Goal: Transaction & Acquisition: Purchase product/service

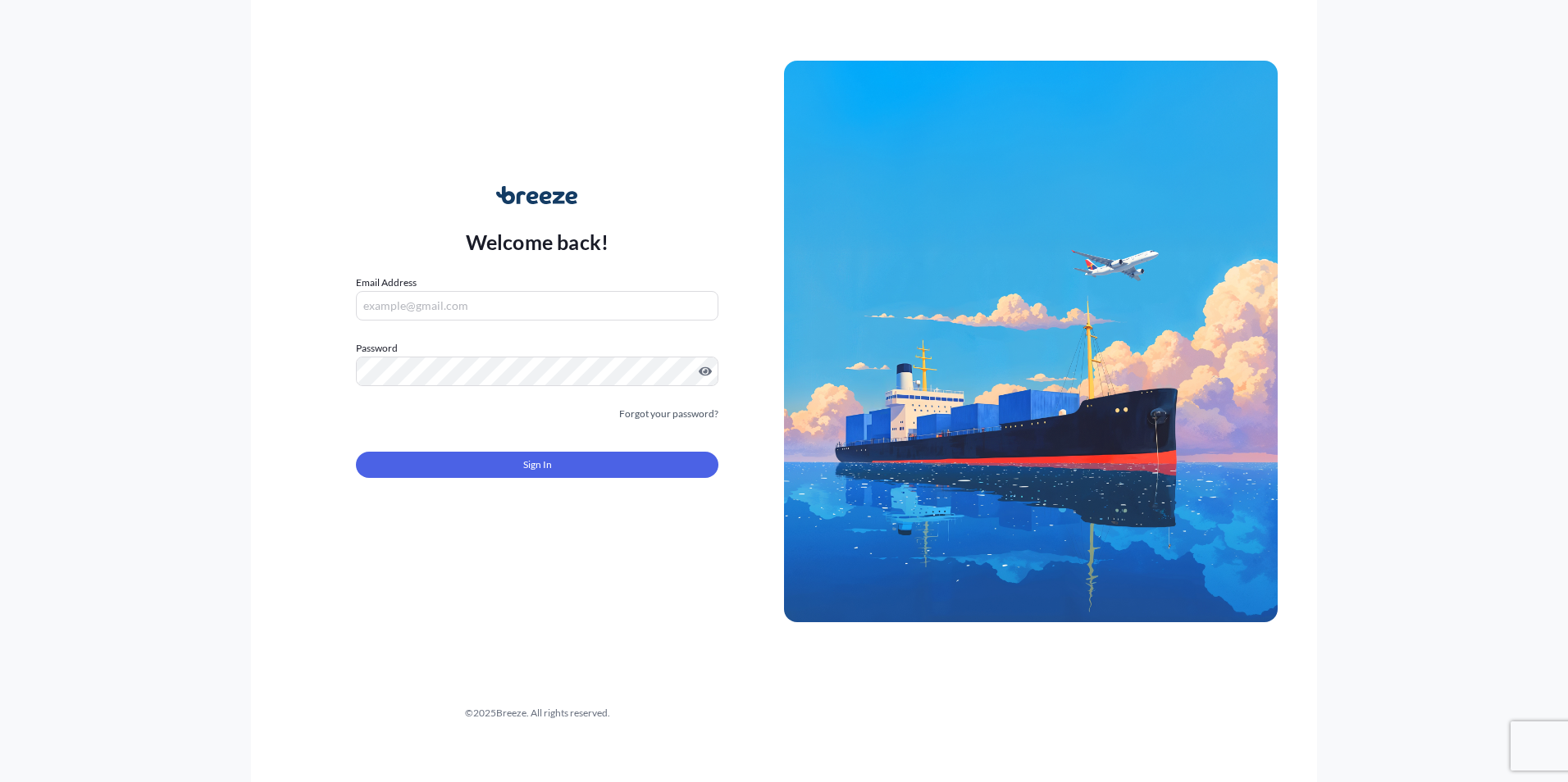
type input "[EMAIL_ADDRESS][DOMAIN_NAME]"
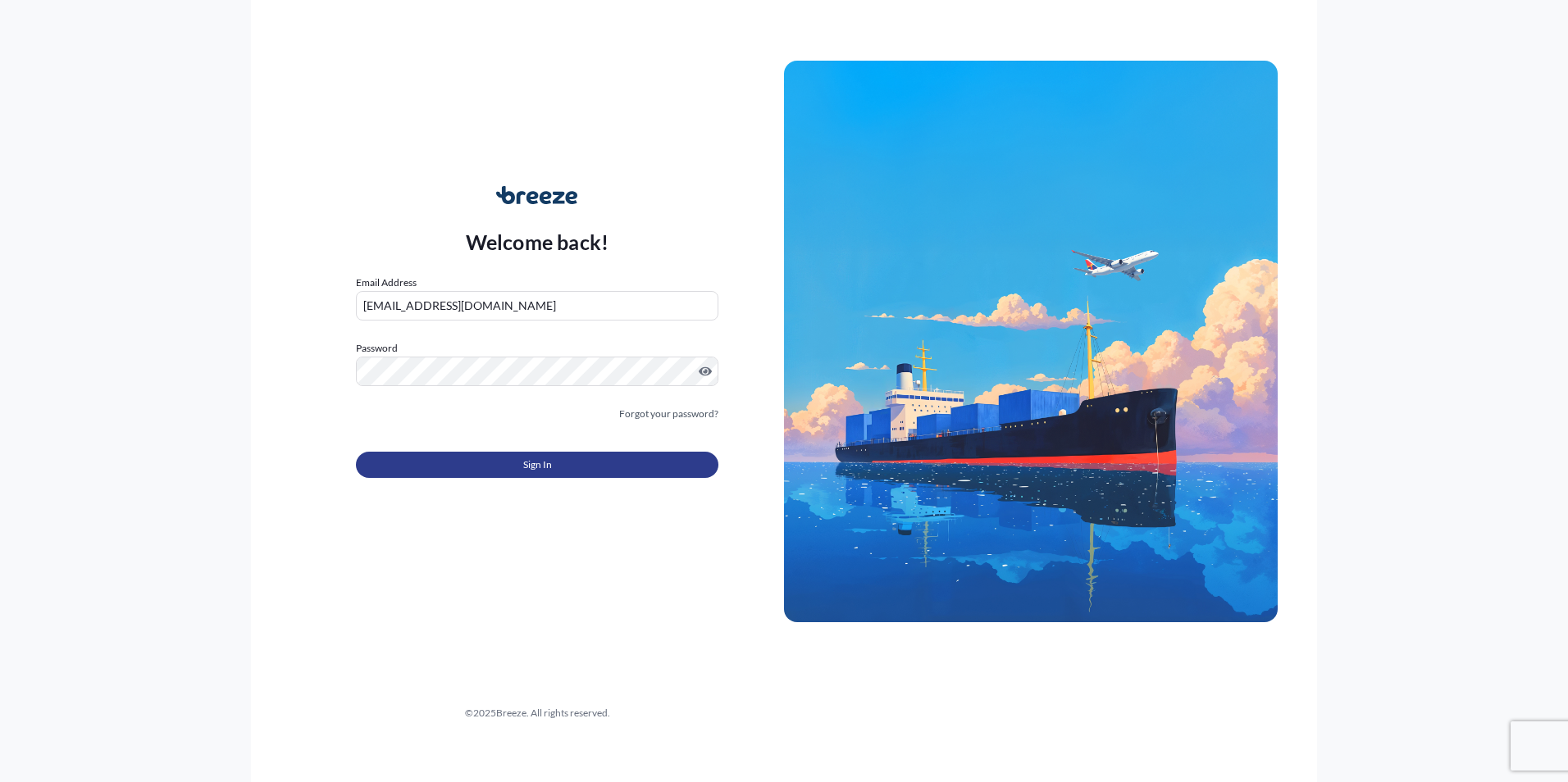
click at [482, 475] on button "Sign In" at bounding box center [537, 465] width 363 height 26
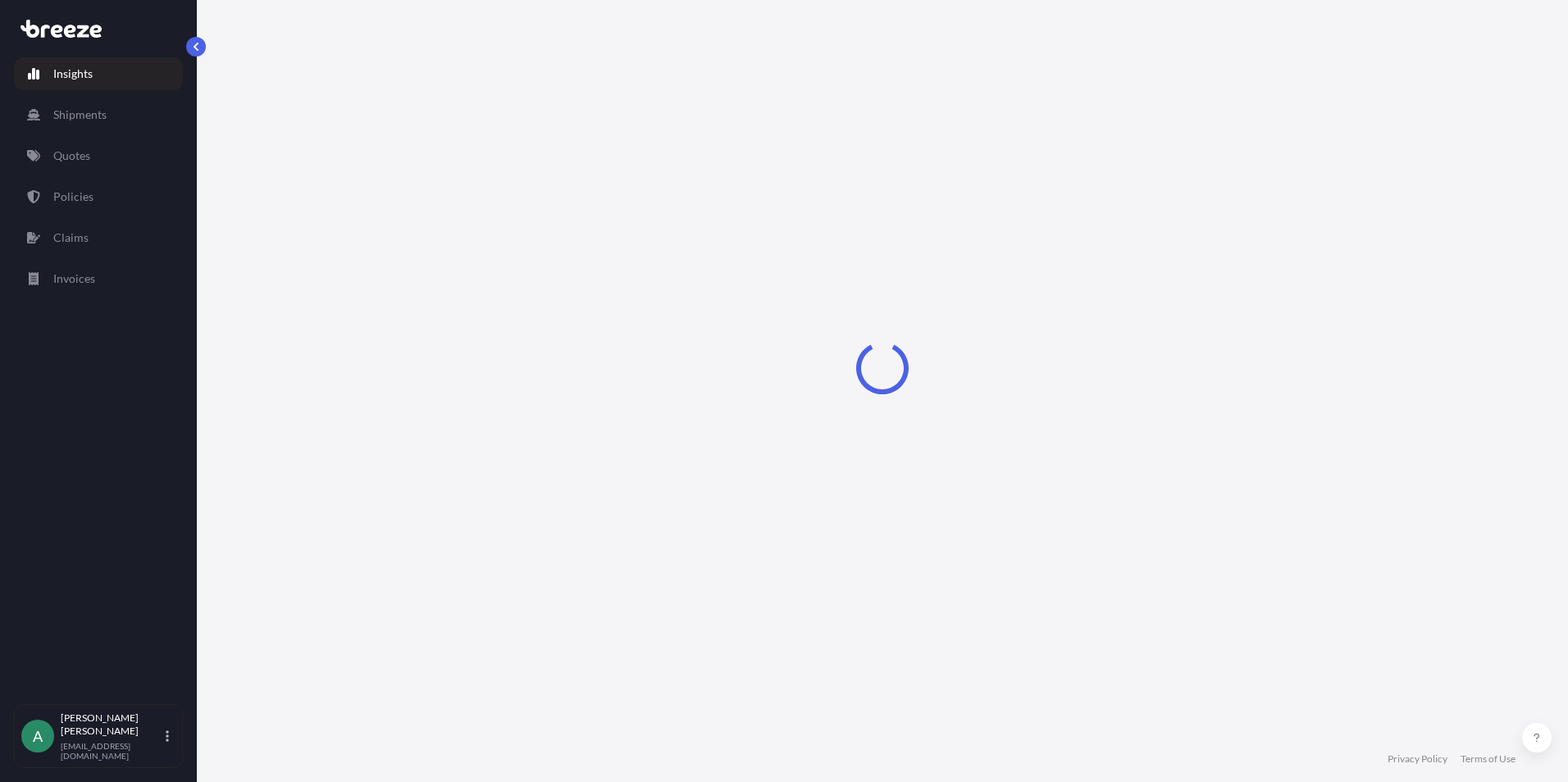
select select "2025"
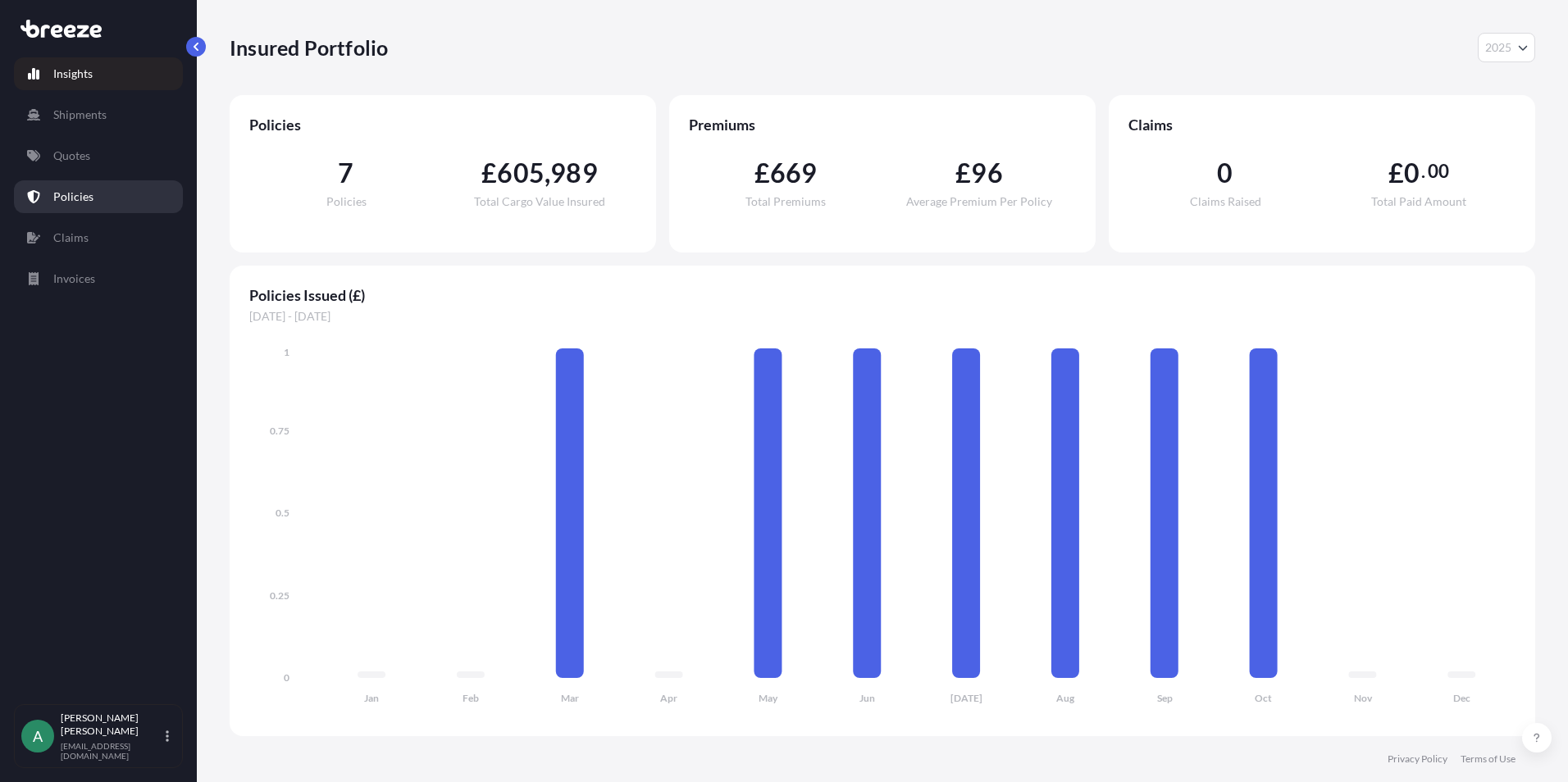
click at [107, 195] on link "Policies" at bounding box center [99, 196] width 169 height 33
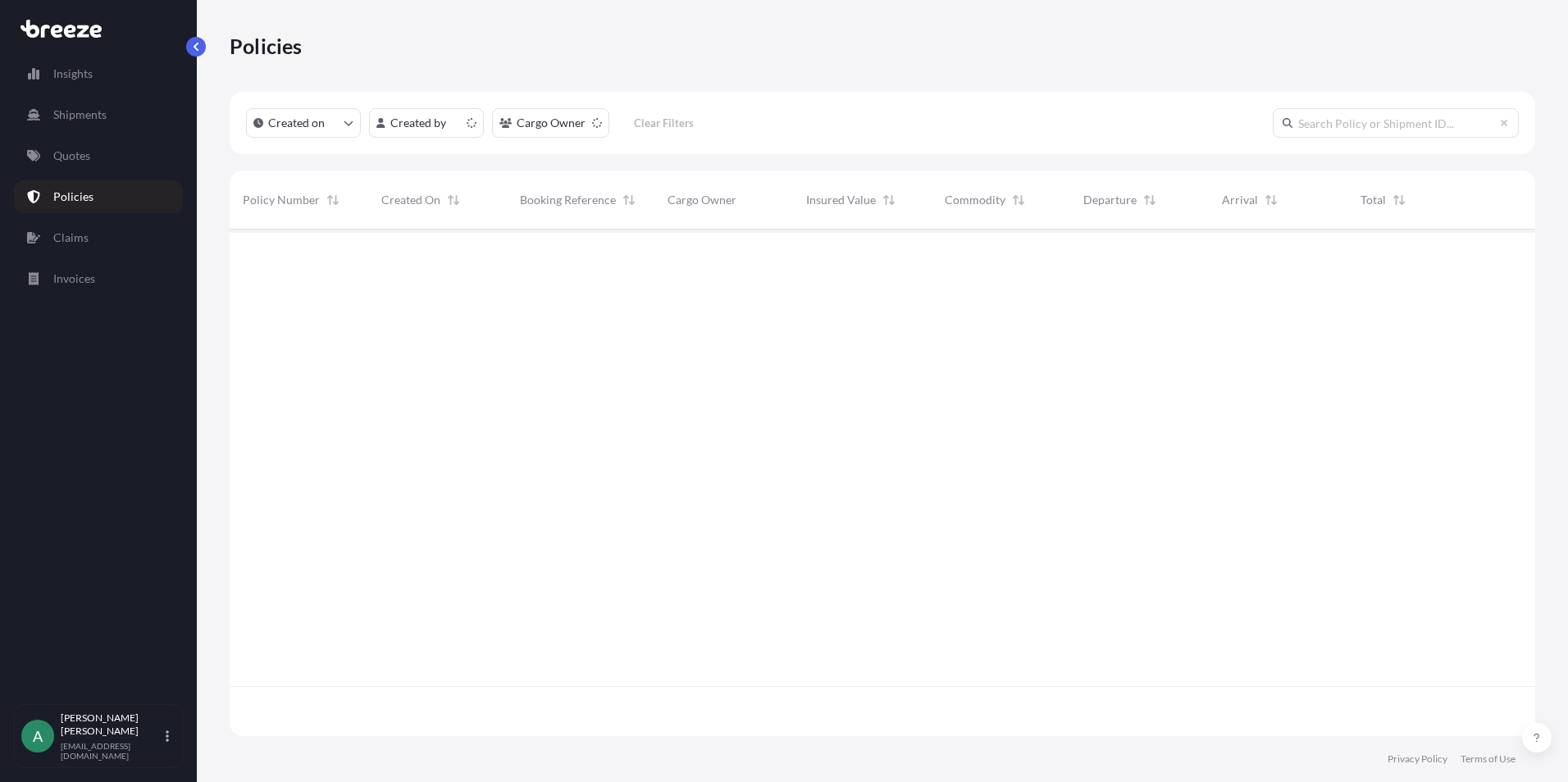
scroll to position [504, 1293]
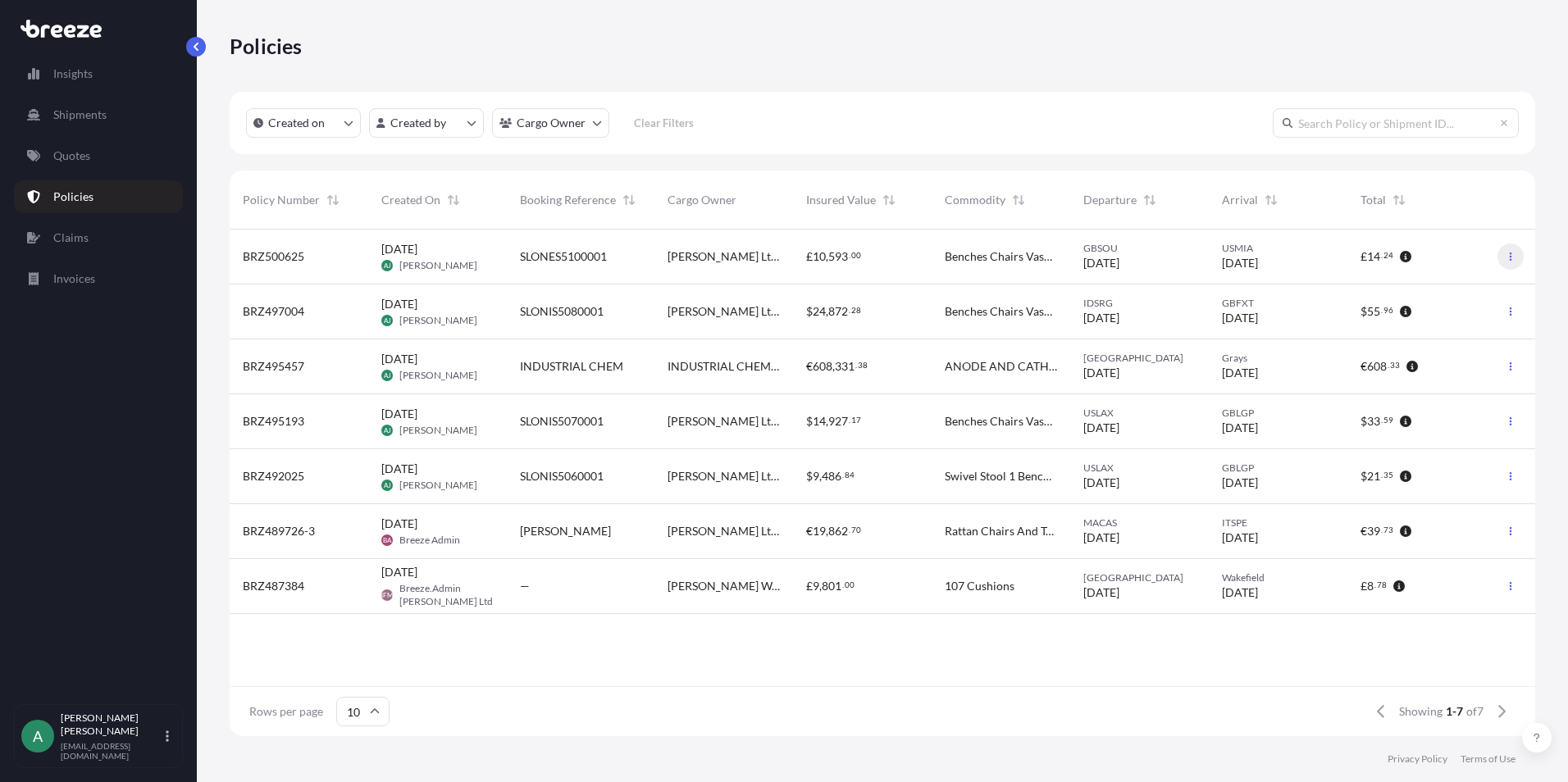
click at [1513, 254] on icon "button" at bounding box center [1510, 256] width 10 height 10
click at [1461, 270] on link "Duplicate quote" at bounding box center [1425, 259] width 150 height 26
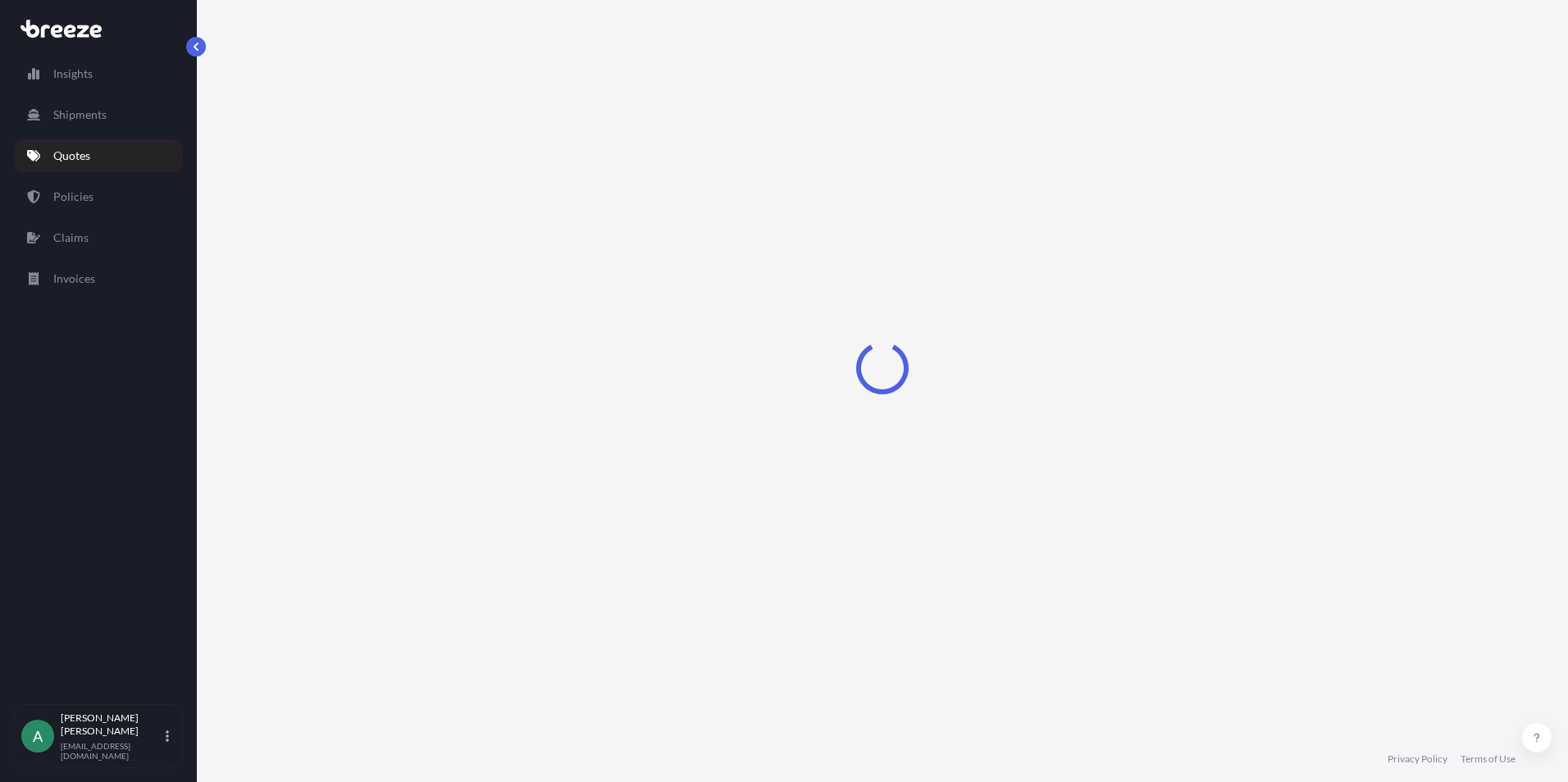
select select "Sea"
select select "Road"
select select "1"
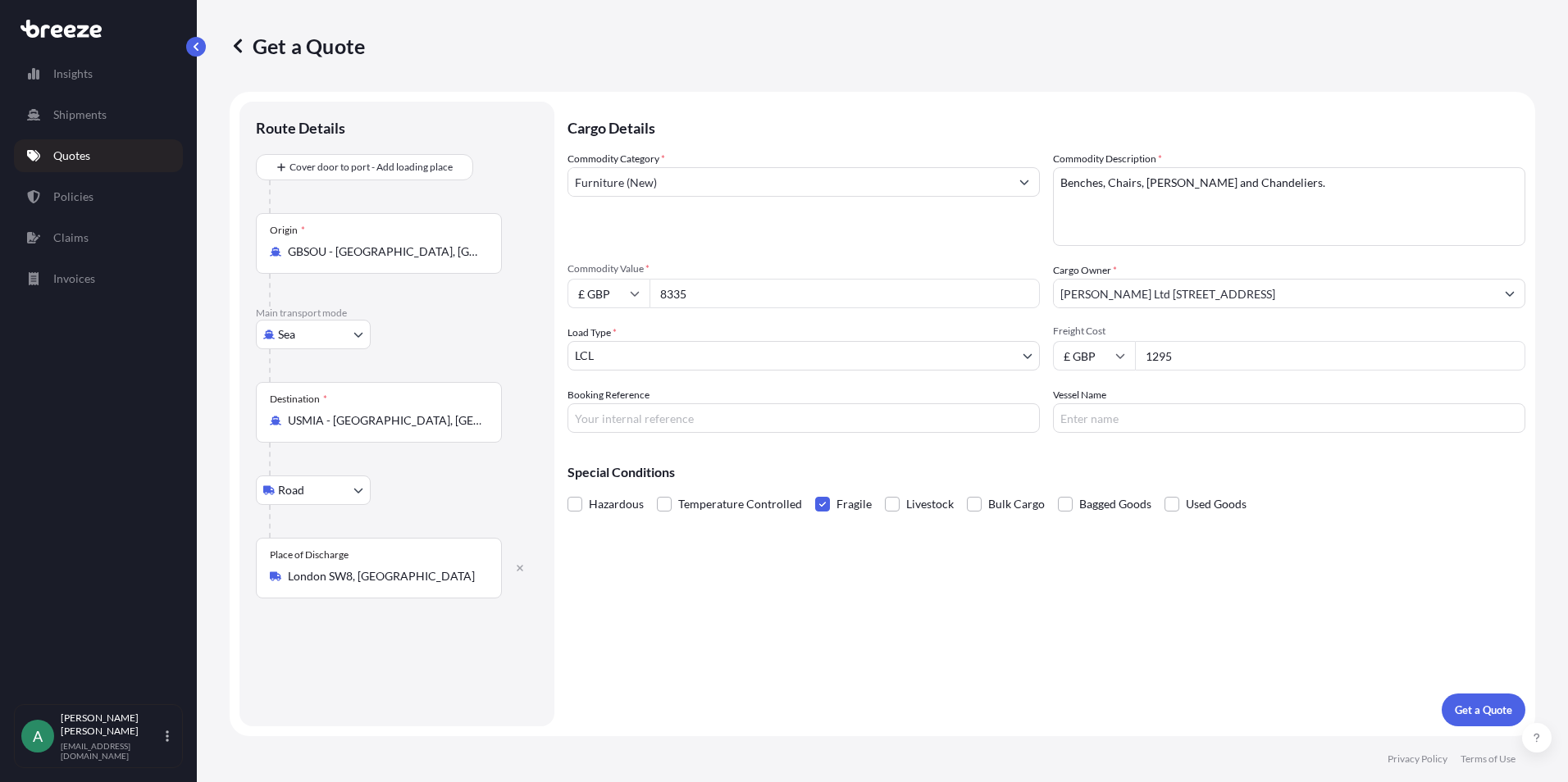
click at [337, 331] on body "Insights Shipments Quotes Policies Claims Invoices A [PERSON_NAME] [PERSON_NAME…" at bounding box center [784, 391] width 1568 height 782
click at [297, 404] on span "Air" at bounding box center [296, 407] width 17 height 17
select select "Air"
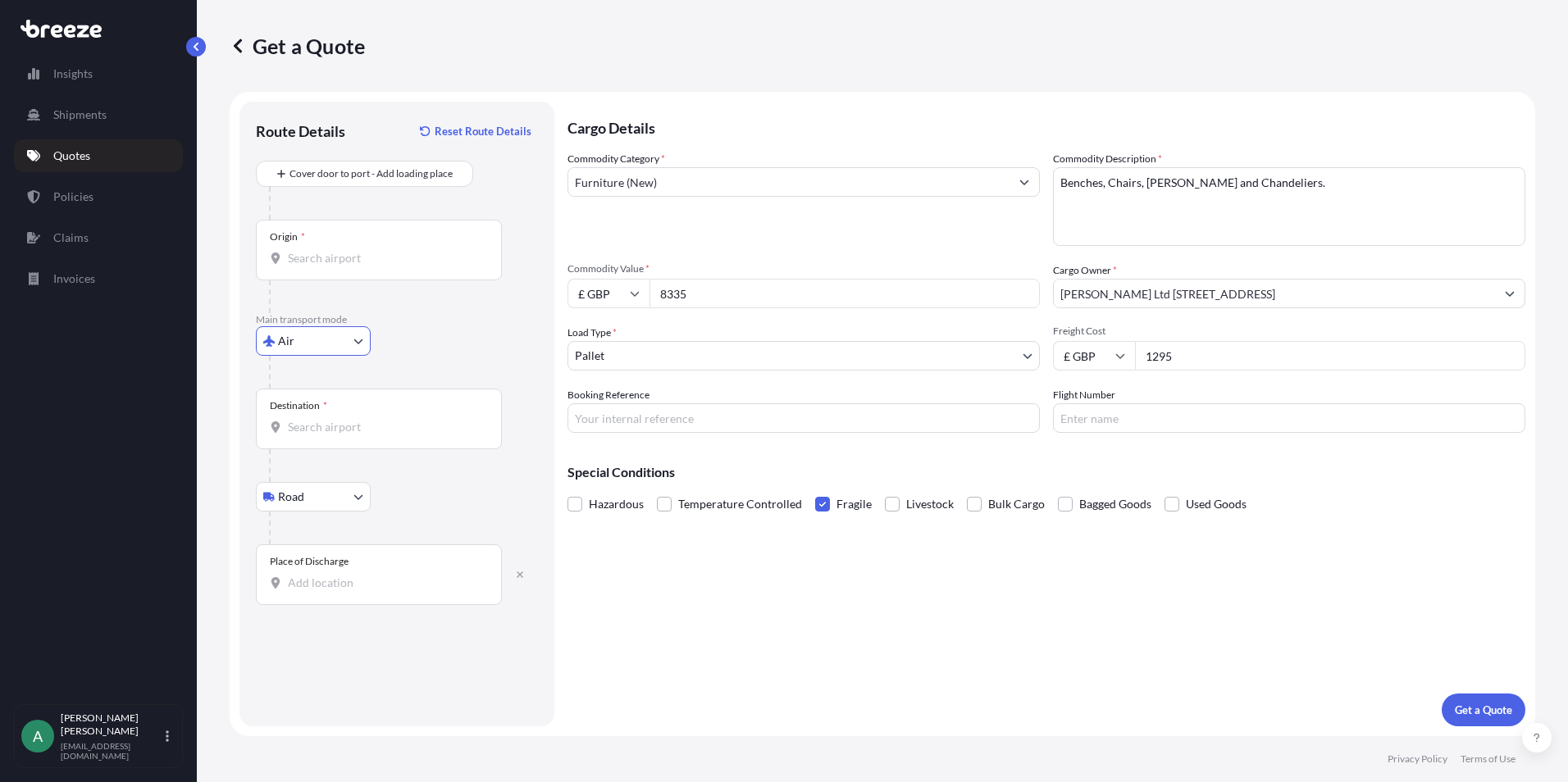
click at [360, 256] on input "Origin *" at bounding box center [385, 258] width 194 height 17
click at [357, 251] on input "Origin *" at bounding box center [385, 258] width 194 height 17
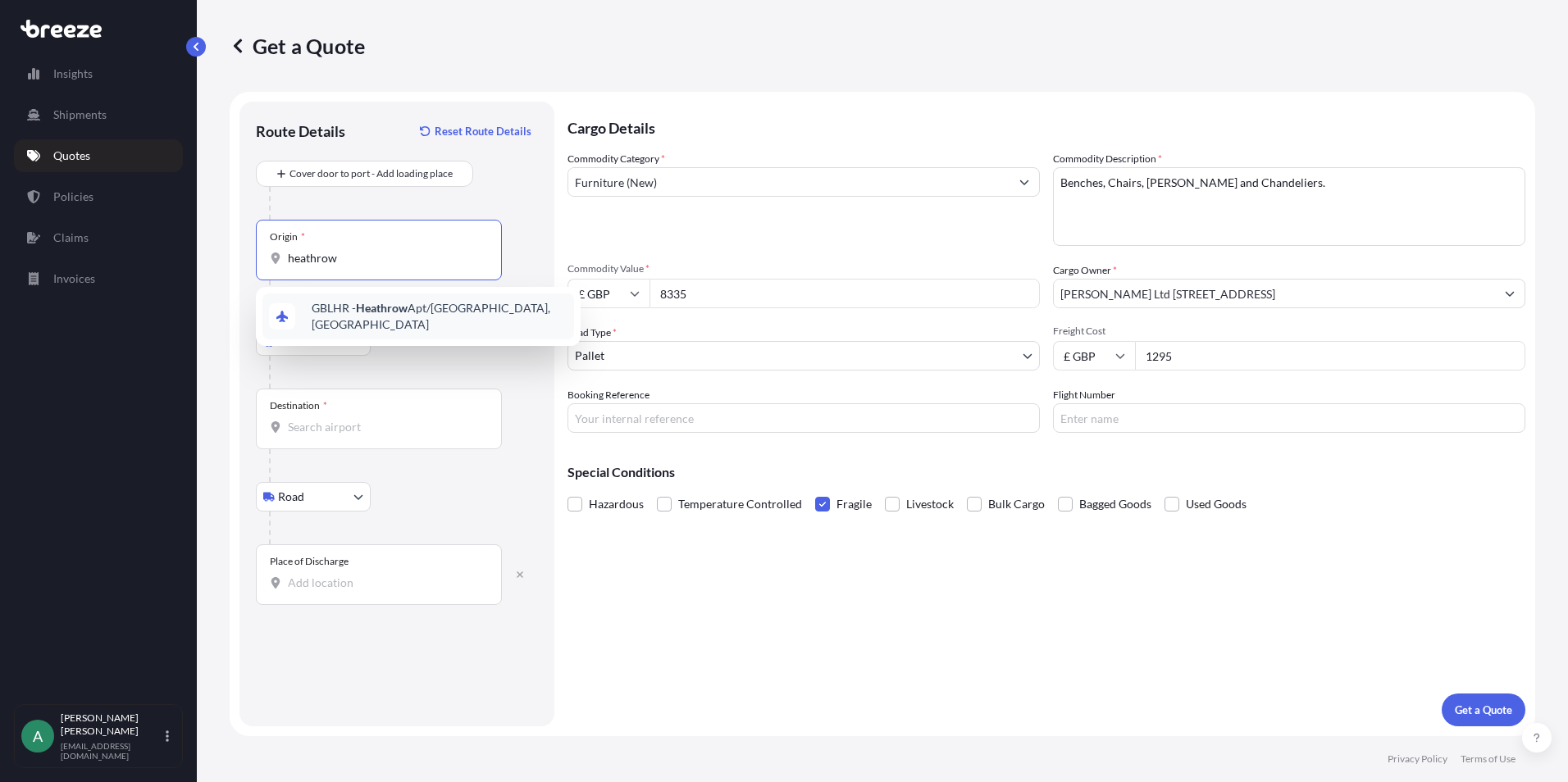
click at [393, 300] on div "GBLHR - Heathrow Apt/[GEOGRAPHIC_DATA], [GEOGRAPHIC_DATA]" at bounding box center [418, 316] width 312 height 46
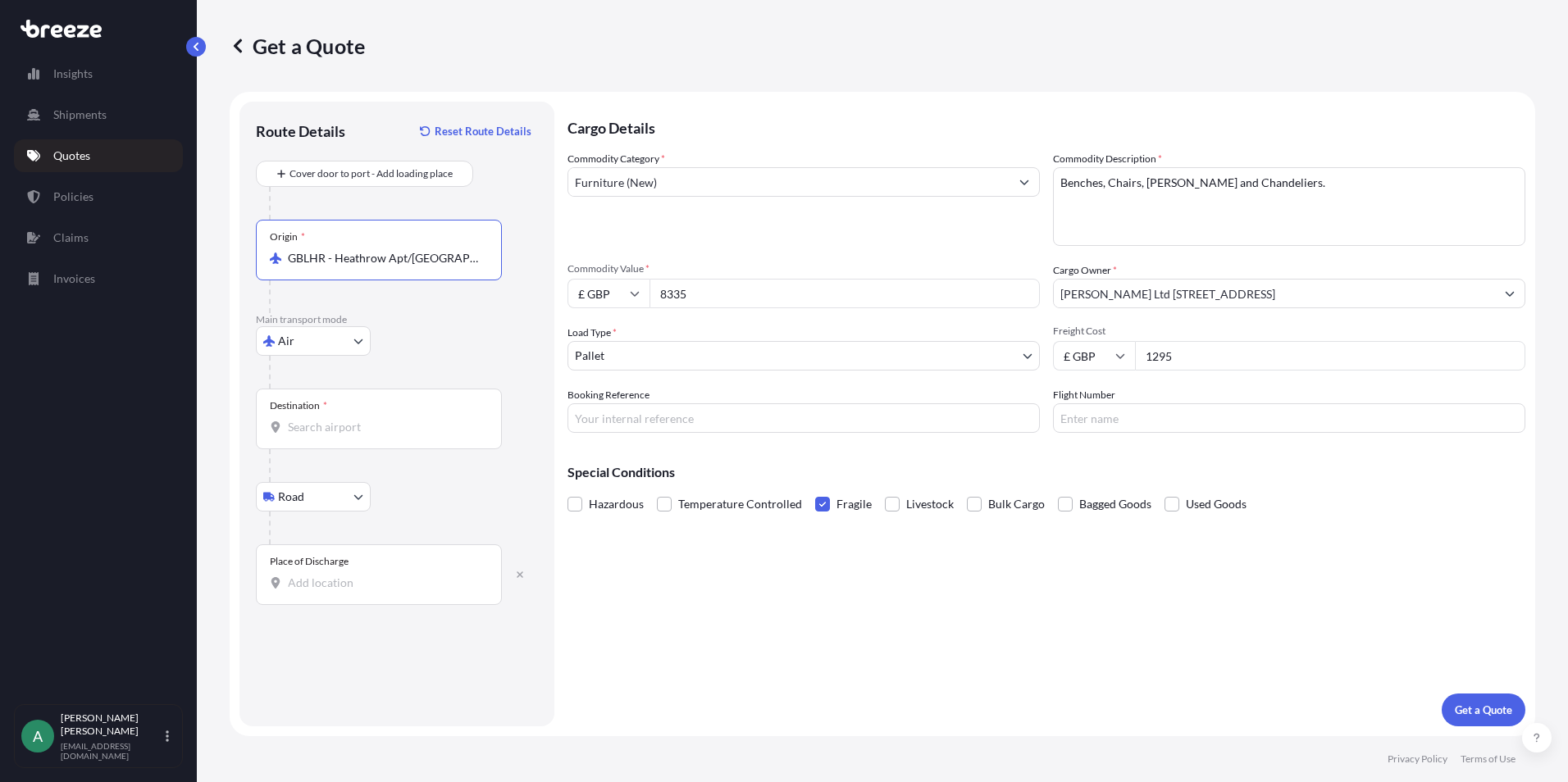
type input "GBLHR - Heathrow Apt/[GEOGRAPHIC_DATA], [GEOGRAPHIC_DATA]"
click at [378, 423] on input "Destination *" at bounding box center [385, 428] width 194 height 17
type input "jordan"
drag, startPoint x: 369, startPoint y: 434, endPoint x: 217, endPoint y: 423, distance: 152.4
click at [217, 423] on div "Get a Quote Route Details Reset Route Details Cover door to port - Add loading …" at bounding box center [882, 368] width 1371 height 736
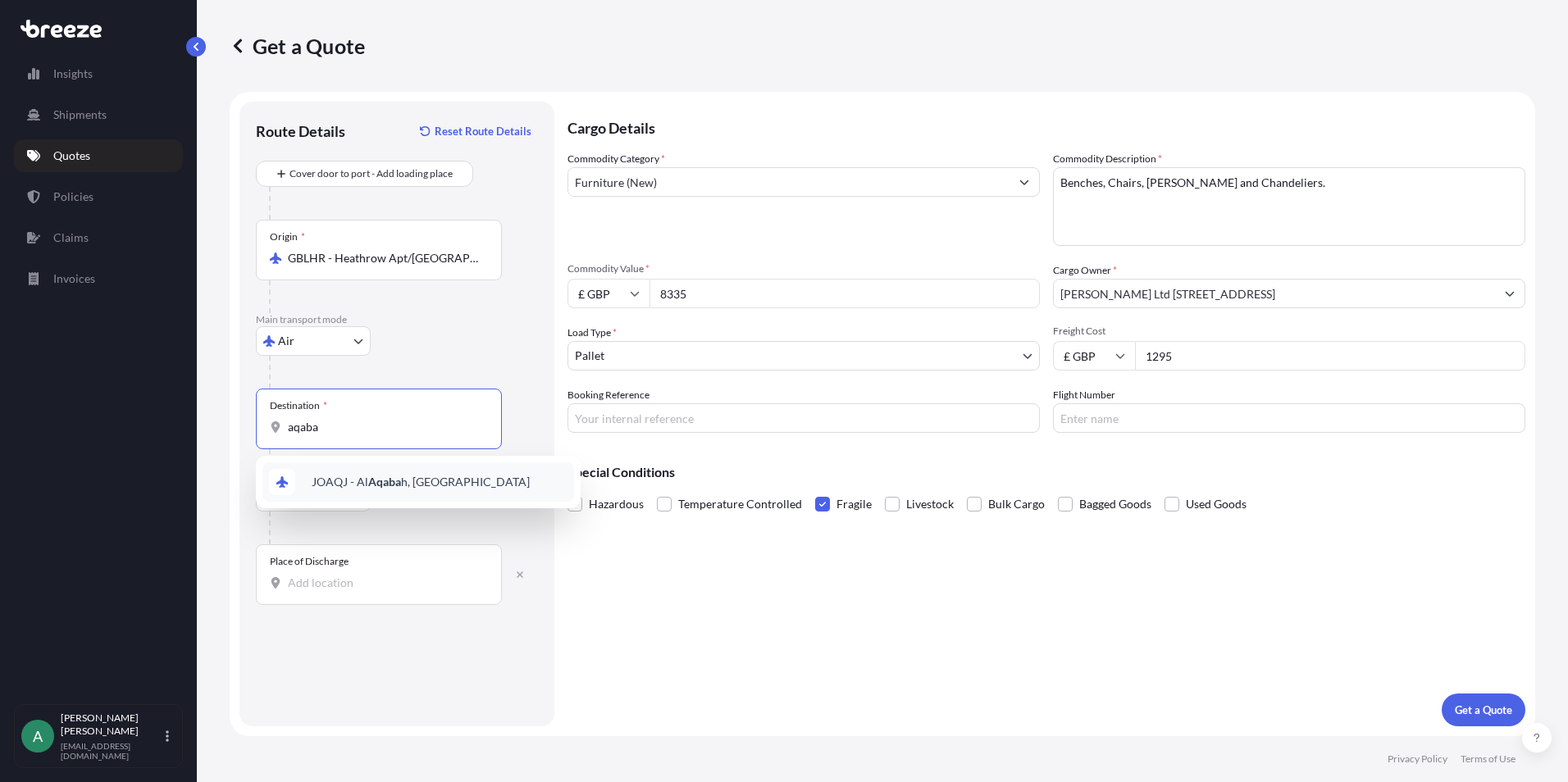
click at [353, 481] on span "JOAQJ - Al Aqaba h, [PERSON_NAME]" at bounding box center [420, 482] width 218 height 17
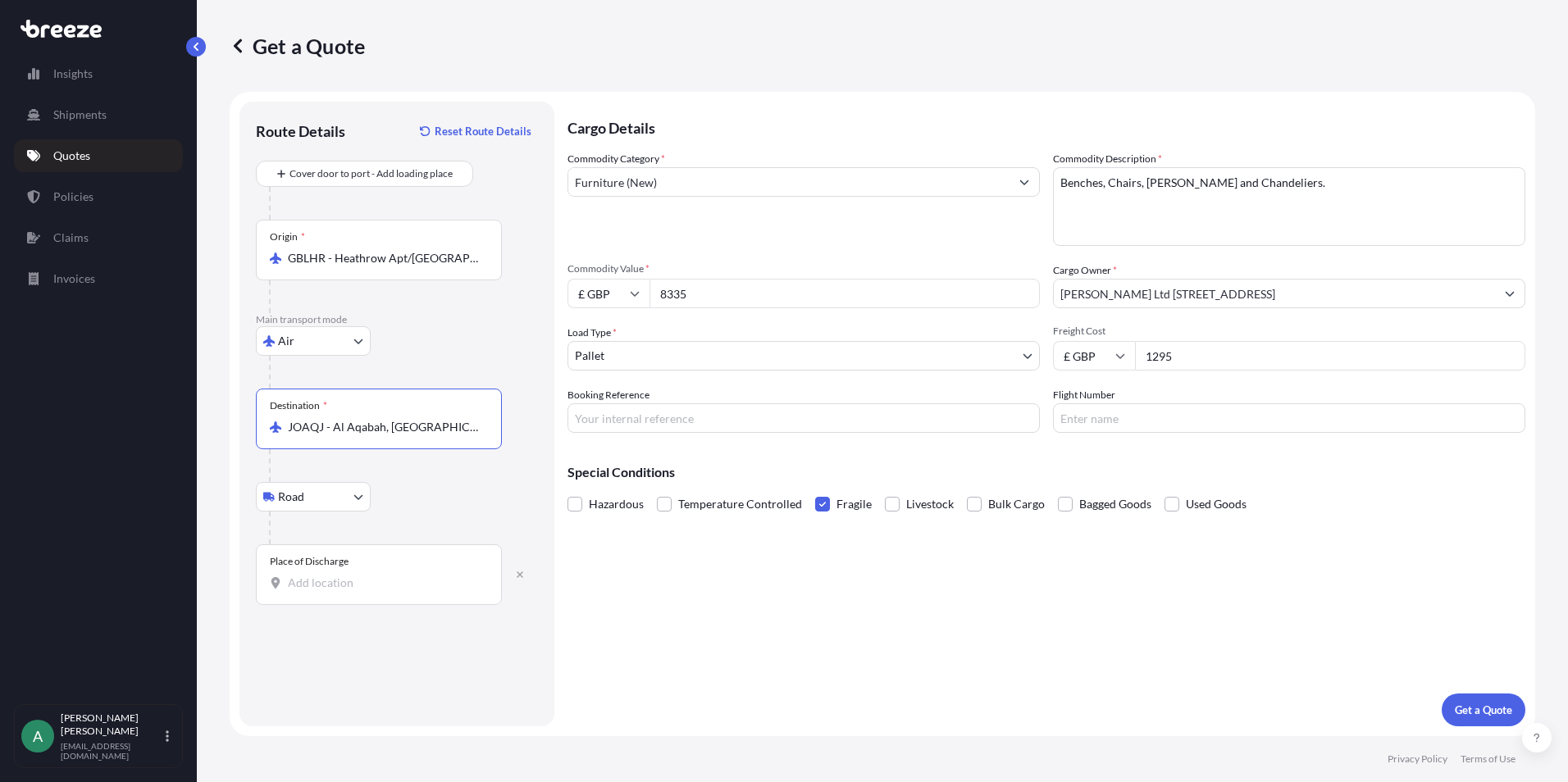
type input "JOAQJ - Al Aqabah, [GEOGRAPHIC_DATA]"
click at [362, 570] on div "Place of Discharge" at bounding box center [378, 575] width 246 height 61
click at [362, 575] on input "Place of Discharge" at bounding box center [385, 583] width 194 height 17
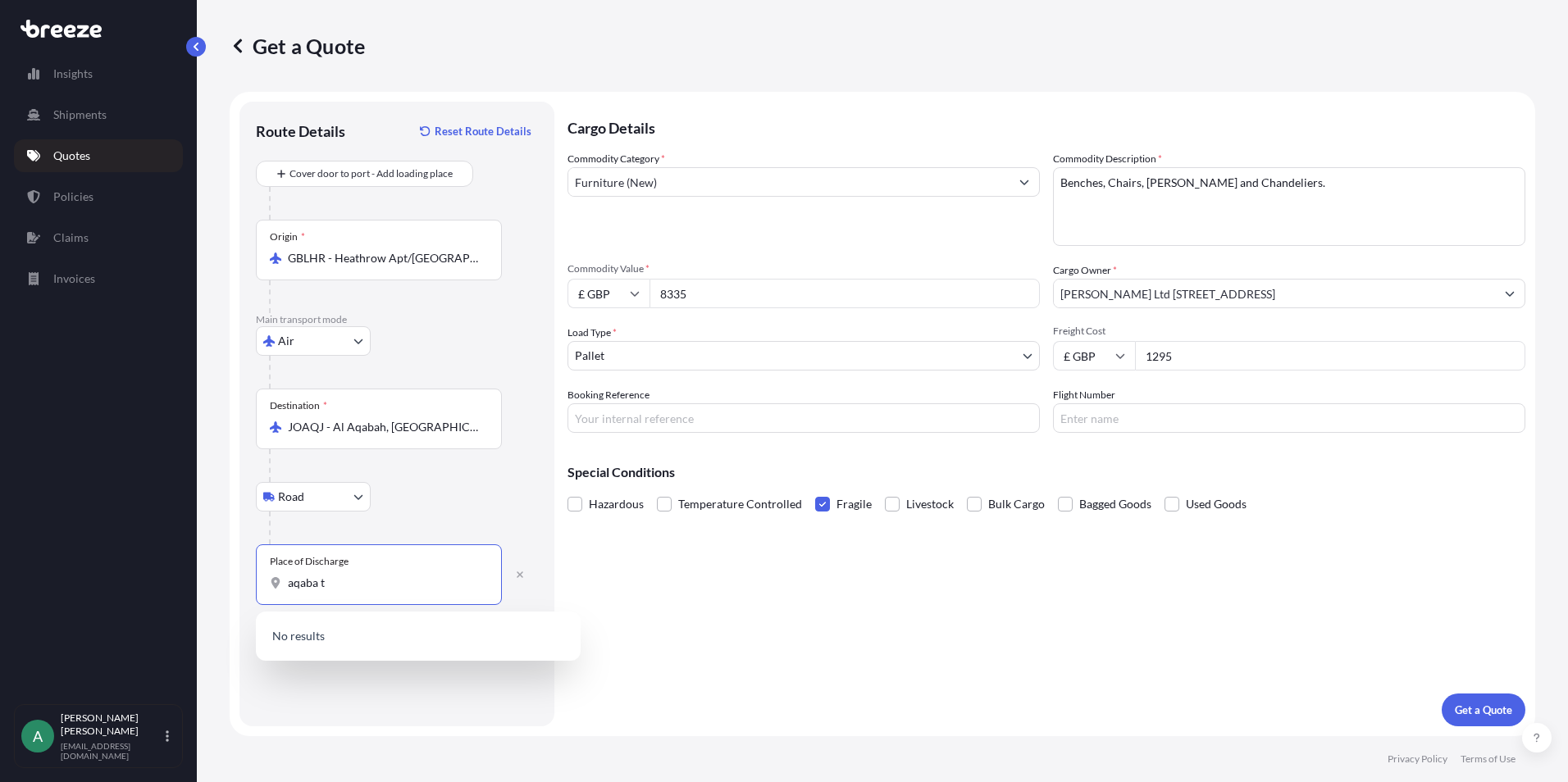
type input "aqaba"
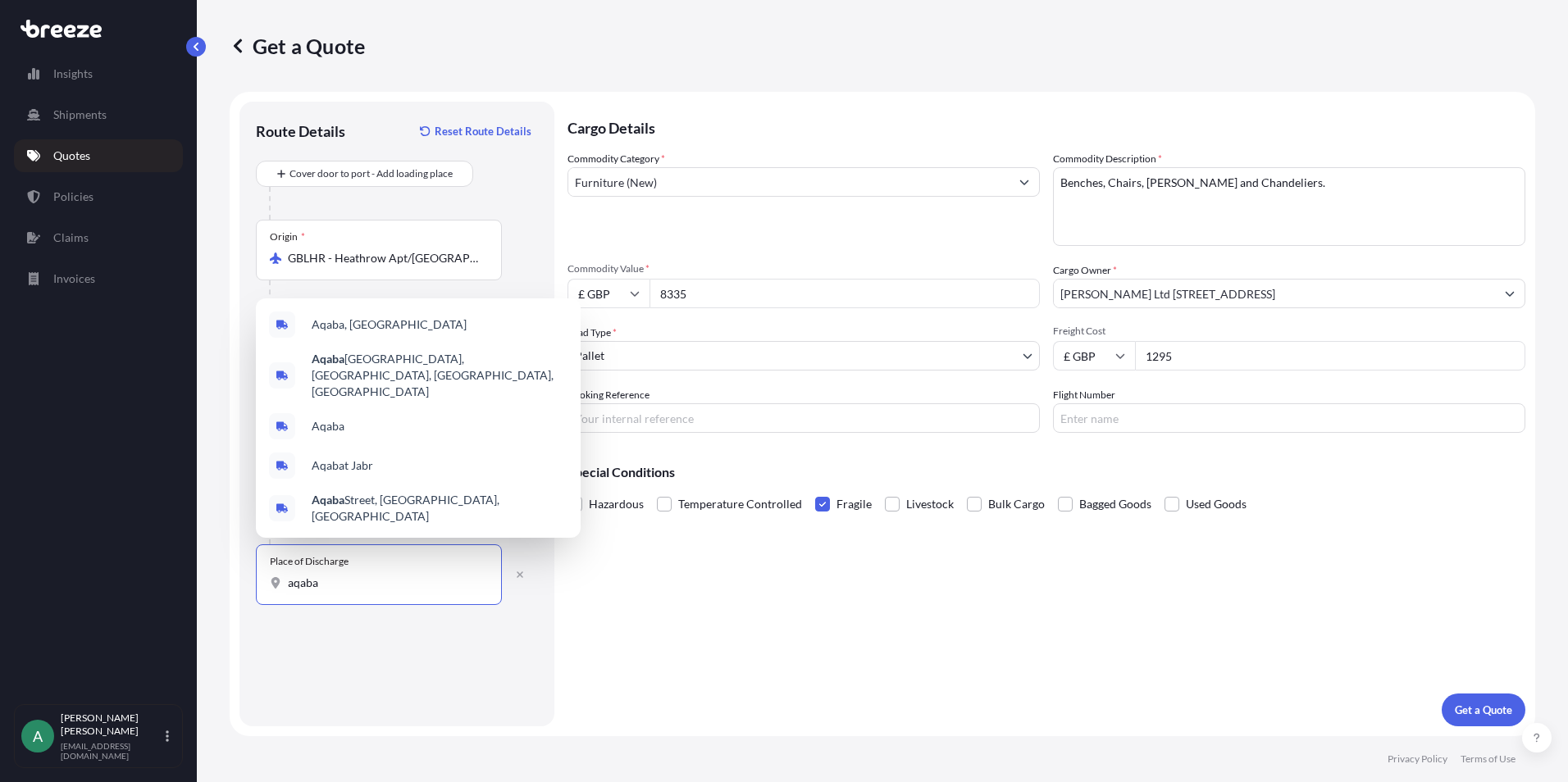
drag, startPoint x: 371, startPoint y: 586, endPoint x: 216, endPoint y: 597, distance: 155.4
click at [216, 597] on div "Get a Quote Route Details Reset Route Details Cover door to port - Add loading …" at bounding box center [882, 368] width 1371 height 736
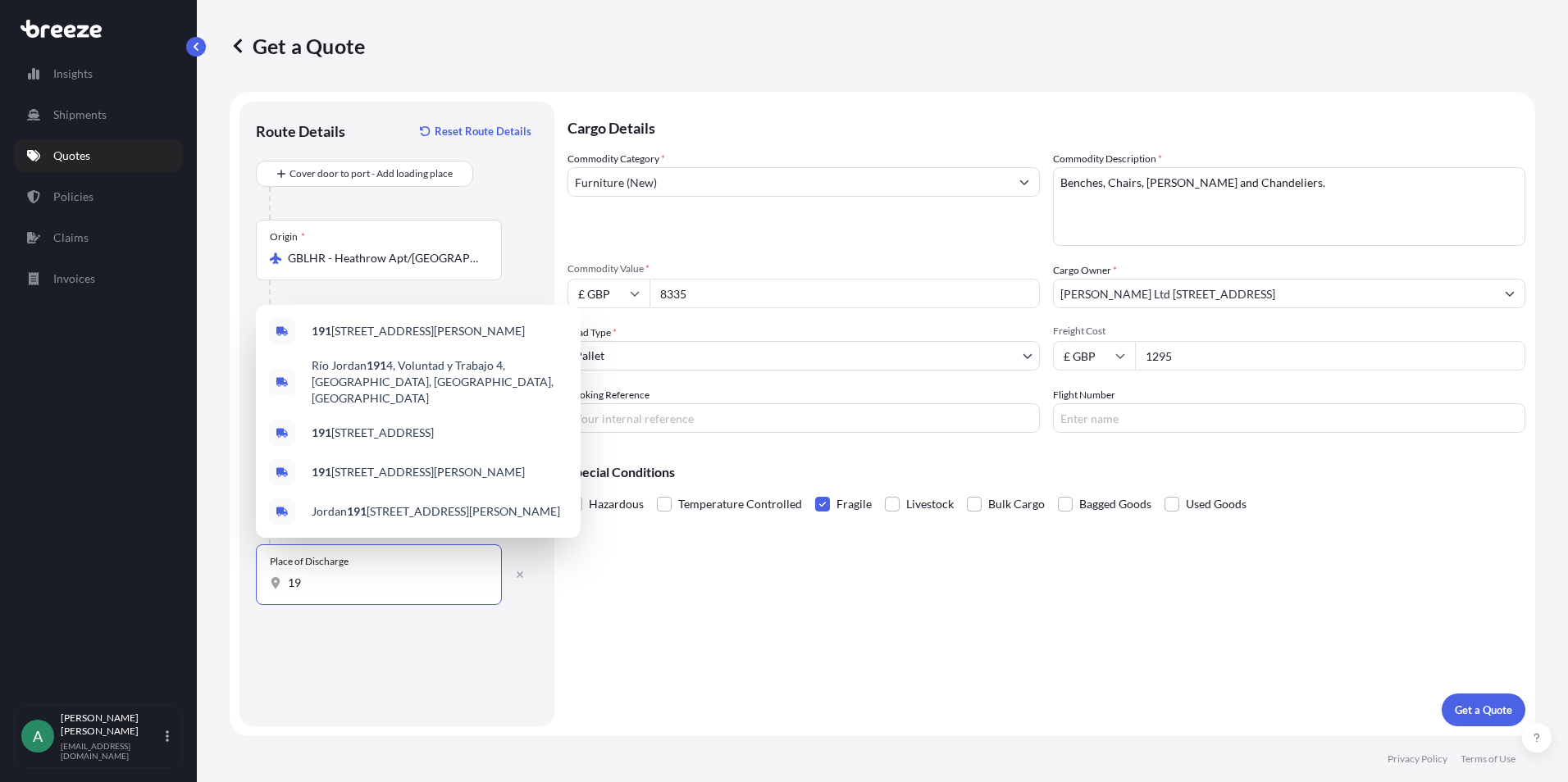
type input "1"
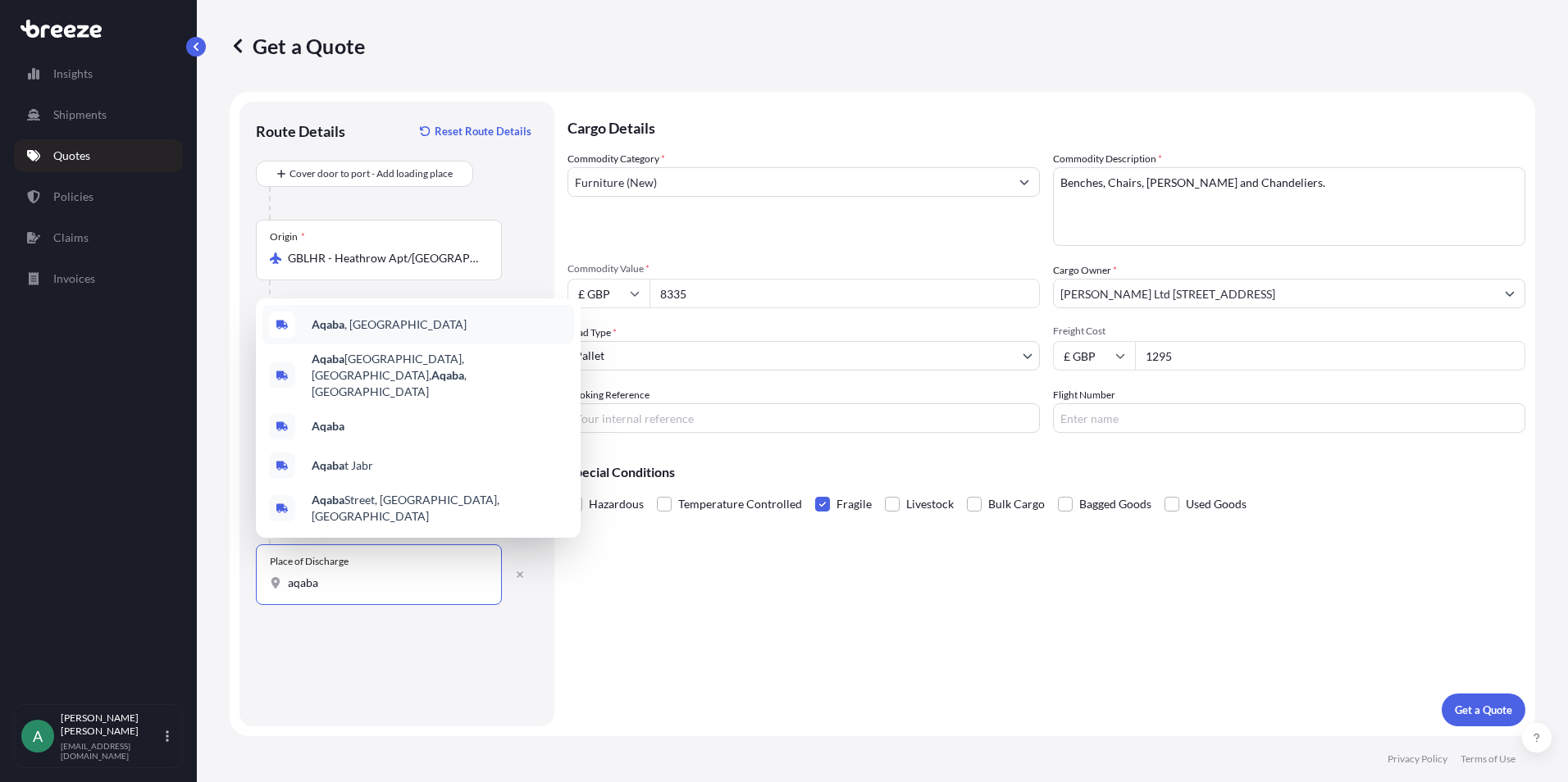
click at [327, 344] on div "Aqaba , [GEOGRAPHIC_DATA]" at bounding box center [418, 324] width 312 height 39
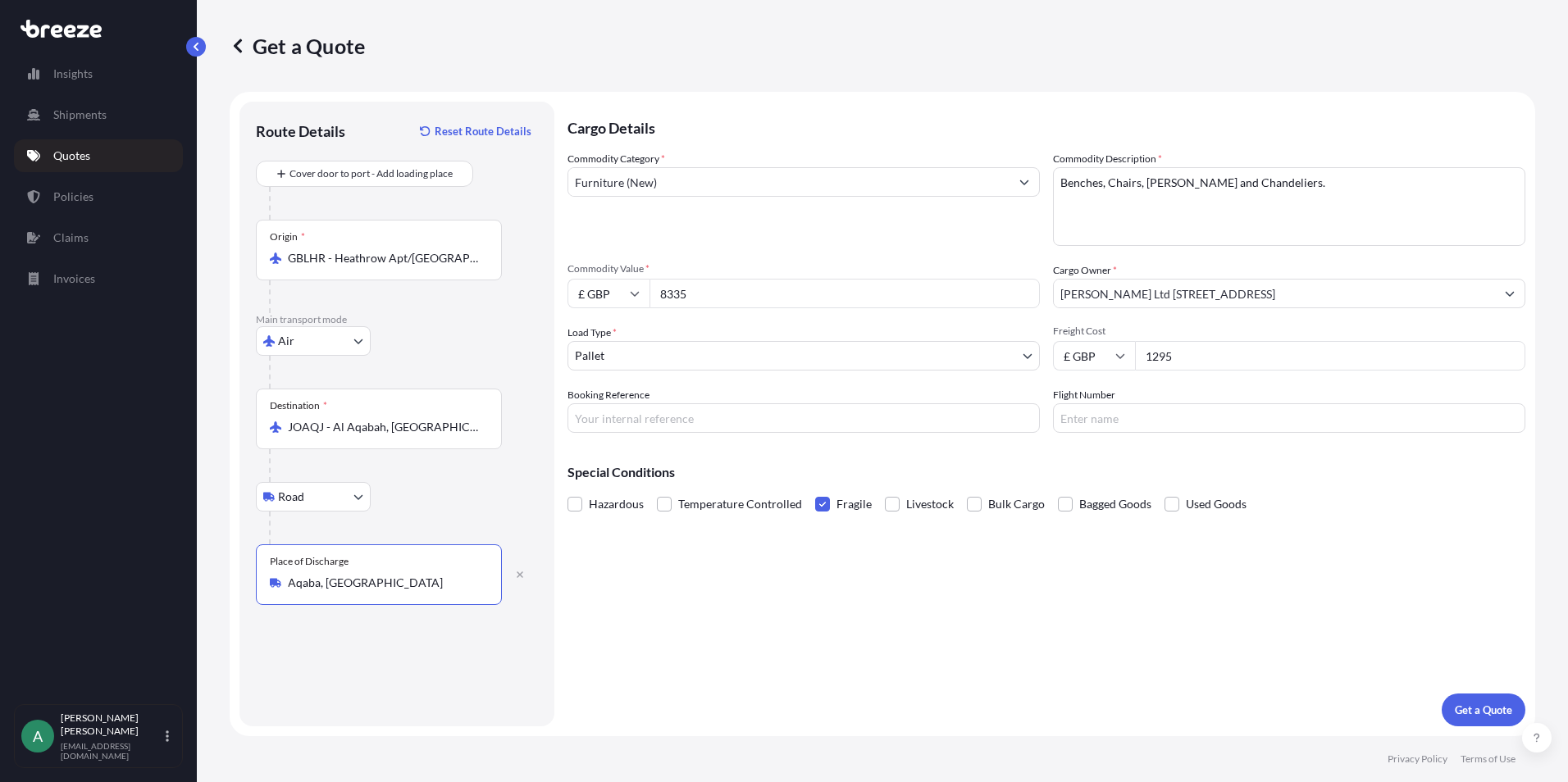
type input "Aqaba, [GEOGRAPHIC_DATA]"
drag, startPoint x: 714, startPoint y: 292, endPoint x: 282, endPoint y: 312, distance: 432.5
click at [282, 312] on form "Route Details Reset Route Details Cover door to port - Add loading place Place …" at bounding box center [882, 414] width 1306 height 644
type input "2700"
drag, startPoint x: 1219, startPoint y: 362, endPoint x: 998, endPoint y: 365, distance: 221.0
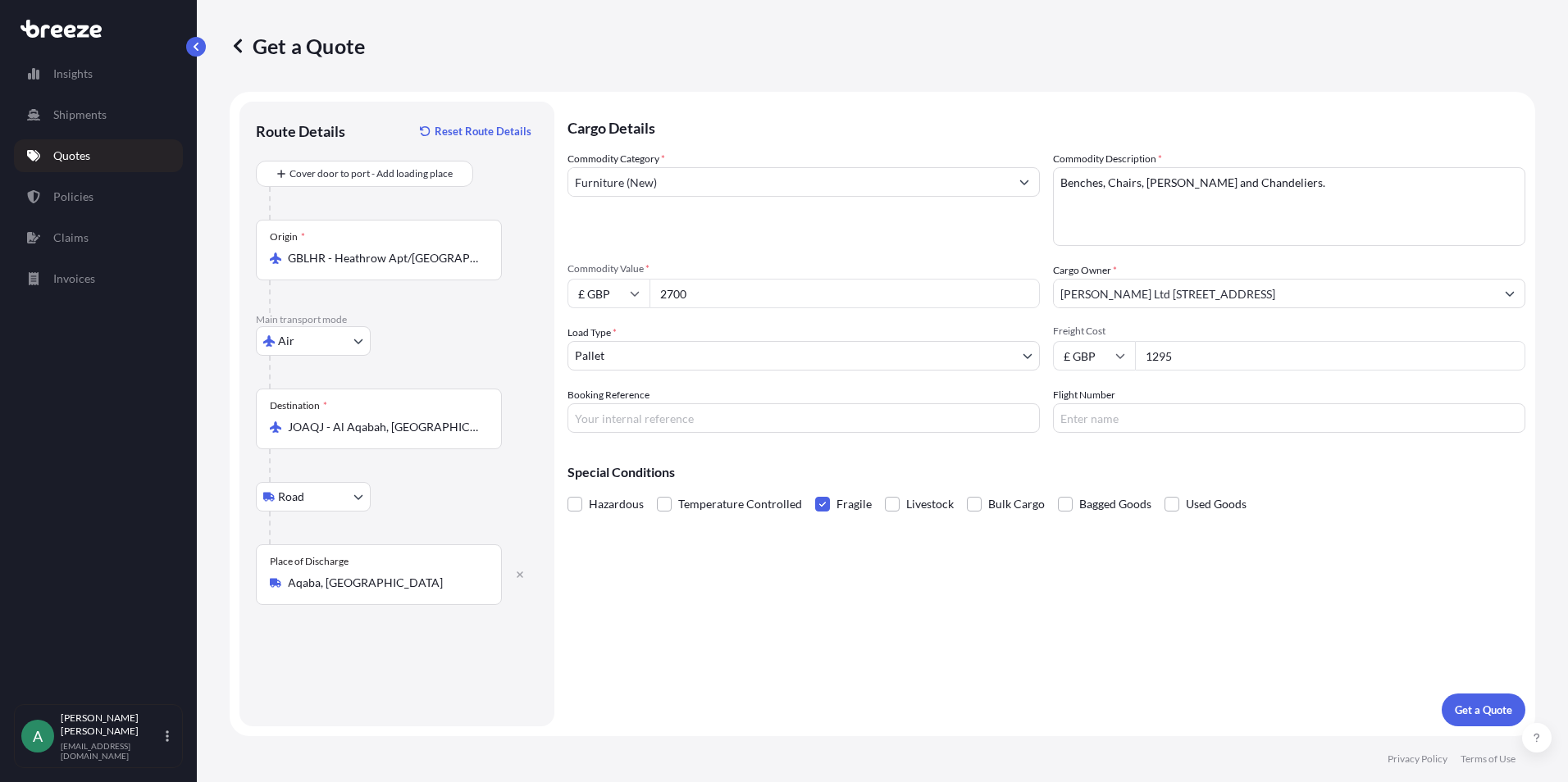
click at [998, 365] on div "Commodity Category * Furniture (New) Commodity Description * Benches, Chairs, V…" at bounding box center [1046, 292] width 957 height 282
type input "3000"
click at [746, 421] on input "Booking Reference" at bounding box center [803, 418] width 472 height 29
click at [1272, 569] on div "Cargo Details Commodity Category * Furniture (New) Commodity Description * Benc…" at bounding box center [1046, 414] width 957 height 625
click at [1489, 705] on p "Get a Quote" at bounding box center [1483, 710] width 58 height 17
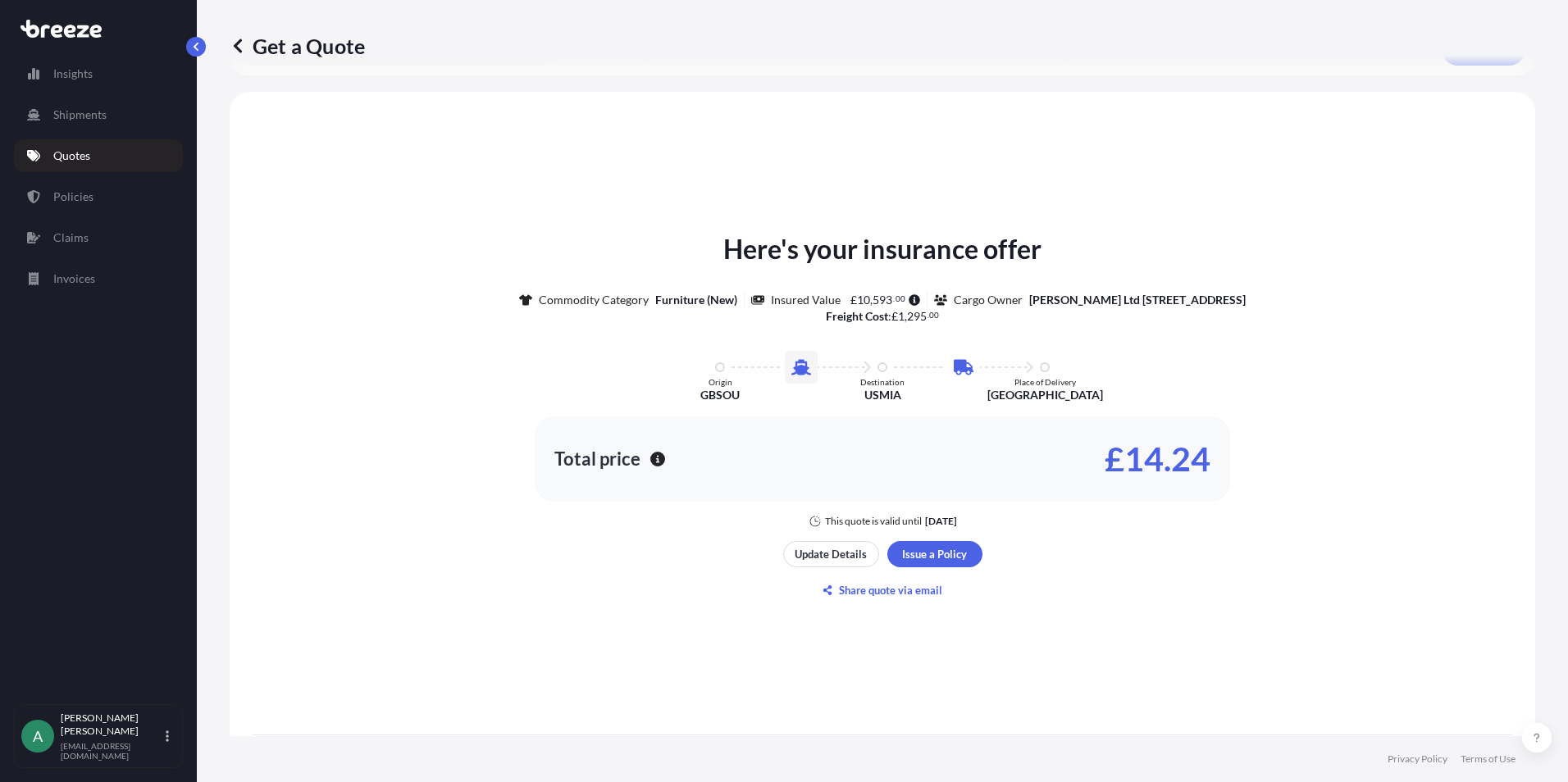
scroll to position [763, 0]
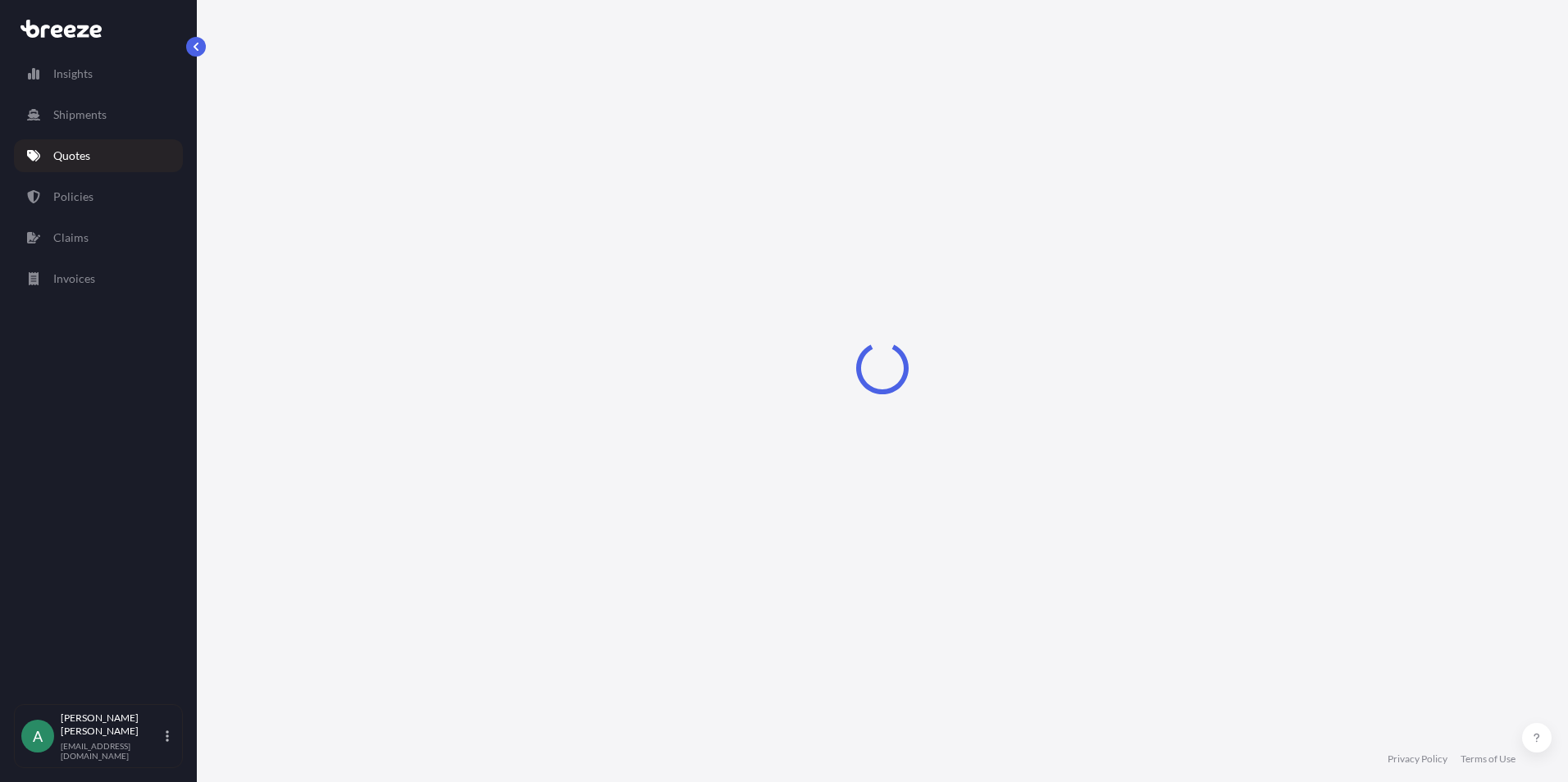
select select "Air"
select select "Road"
select select "1"
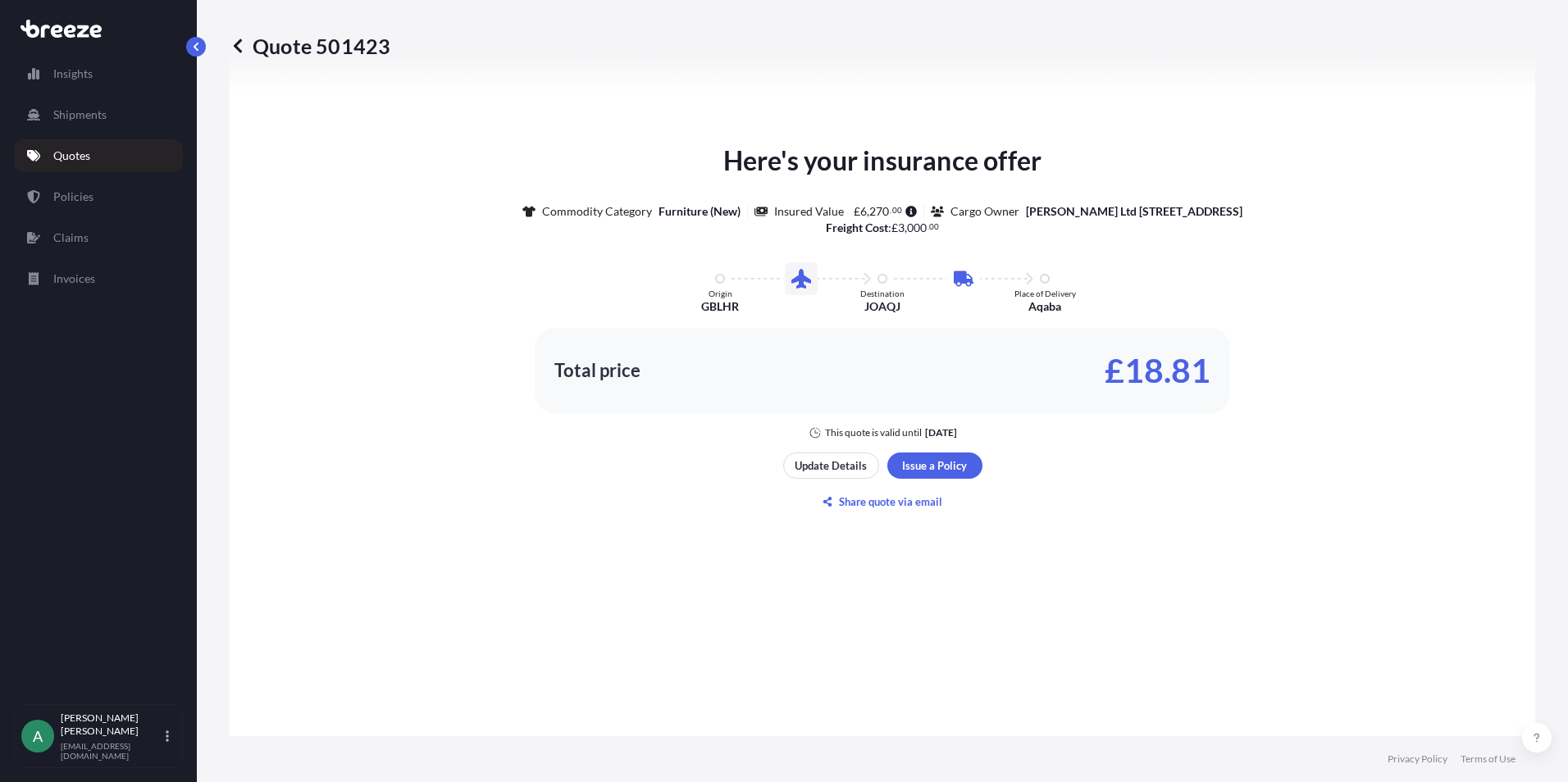
scroll to position [805, 0]
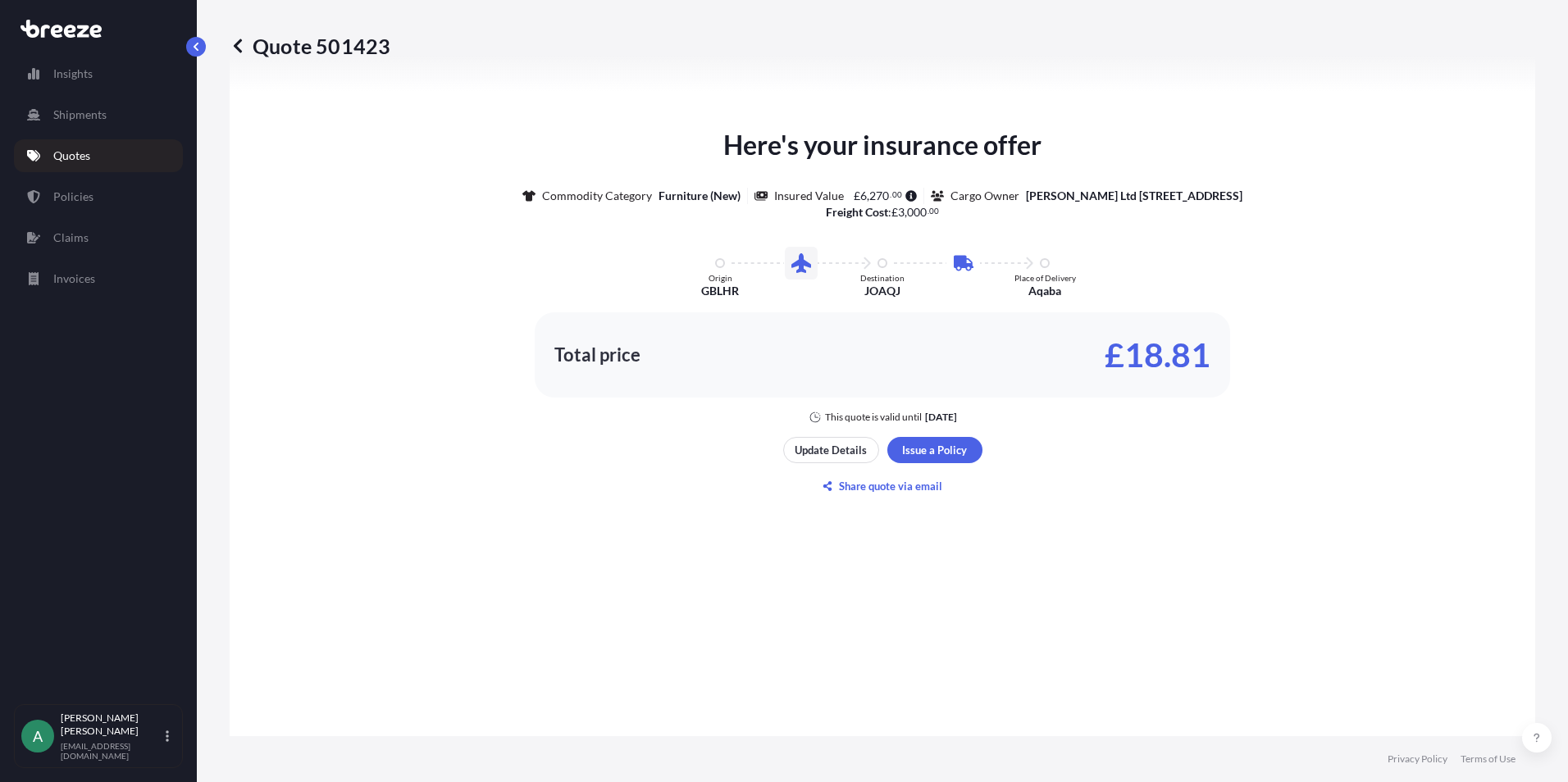
click at [1093, 365] on div "Total price £18.81" at bounding box center [882, 354] width 656 height 26
